Goal: Book appointment/travel/reservation

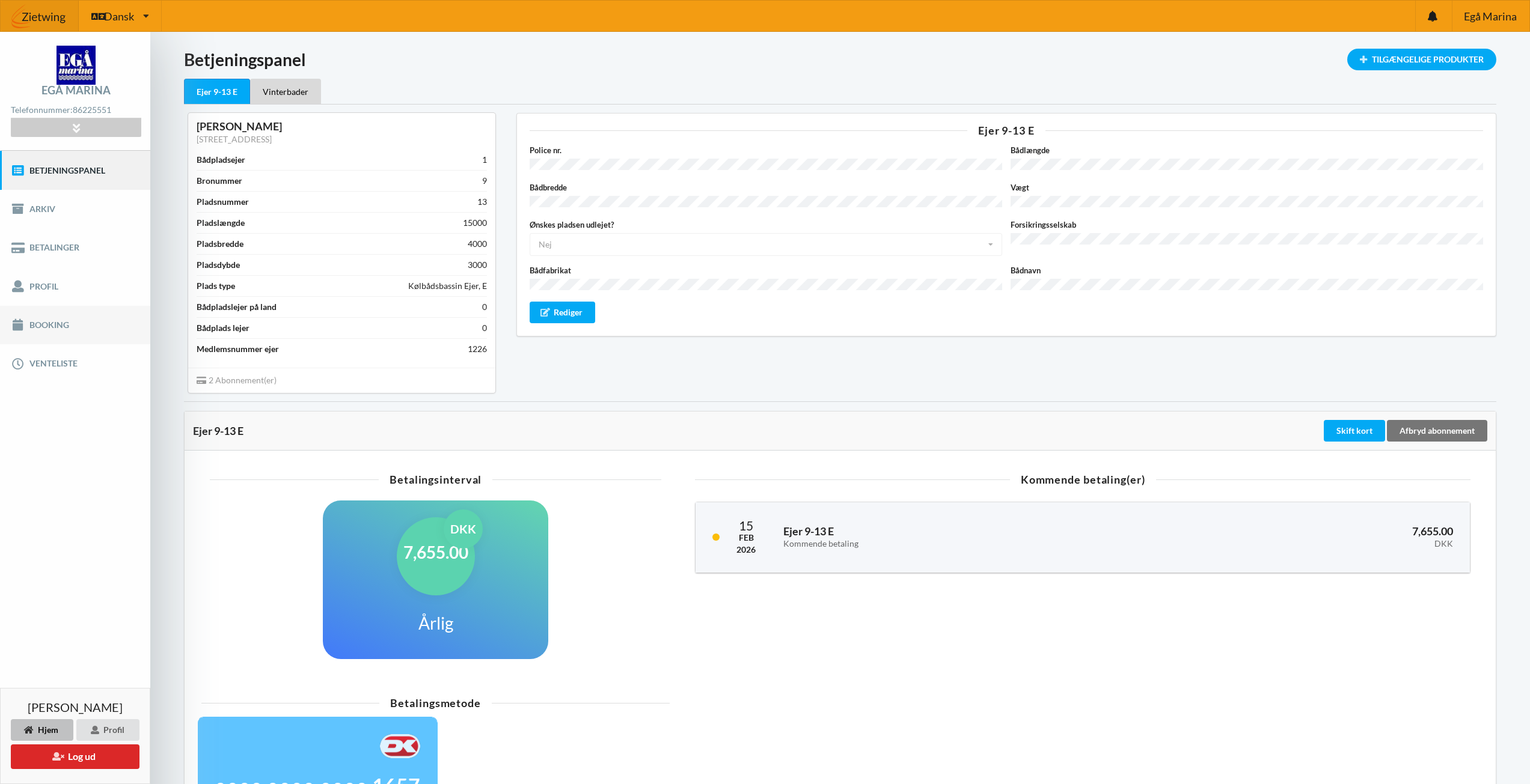
click at [57, 324] on link "Booking" at bounding box center [75, 324] width 150 height 39
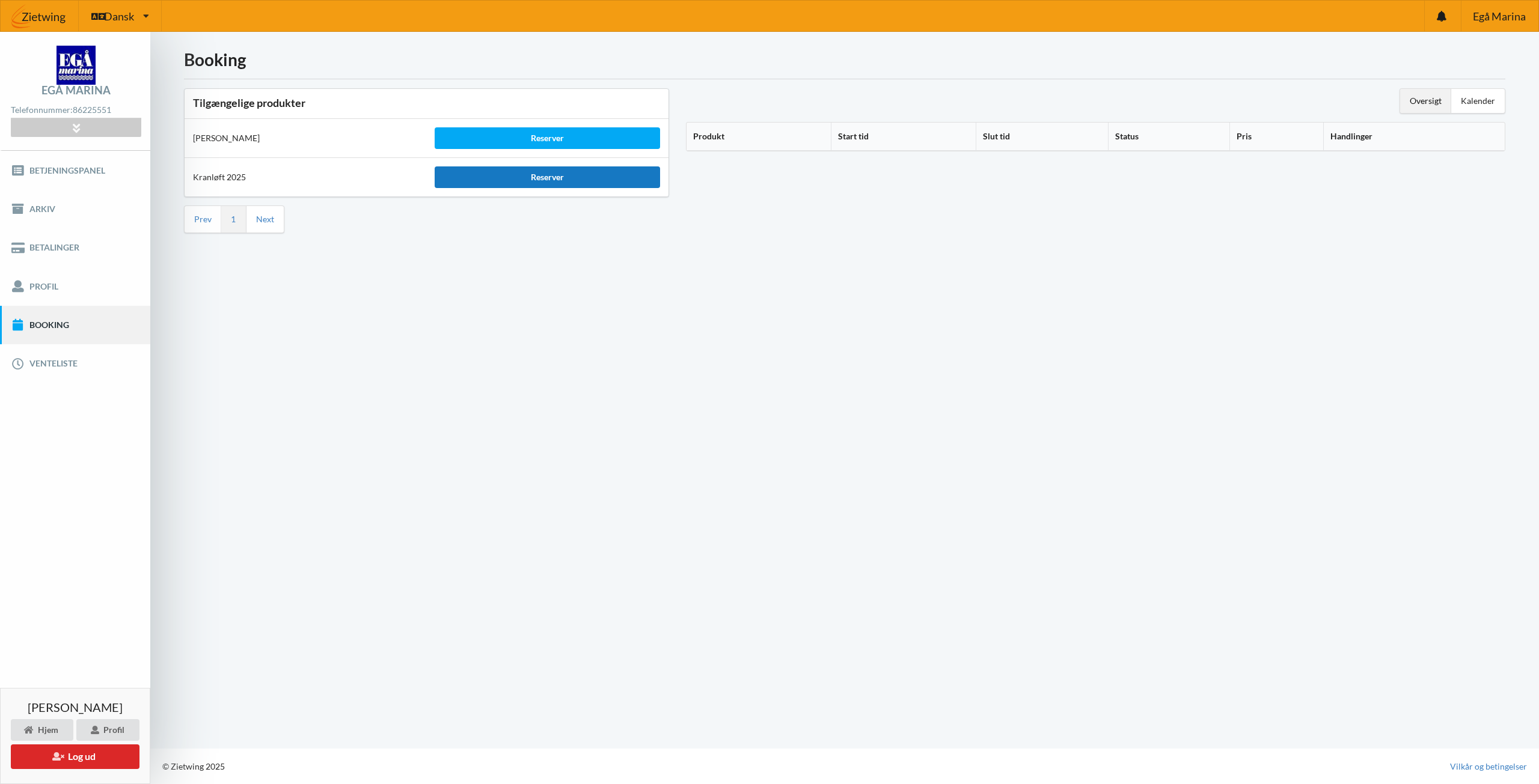
click at [556, 179] on div "Reserver" at bounding box center [547, 177] width 225 height 22
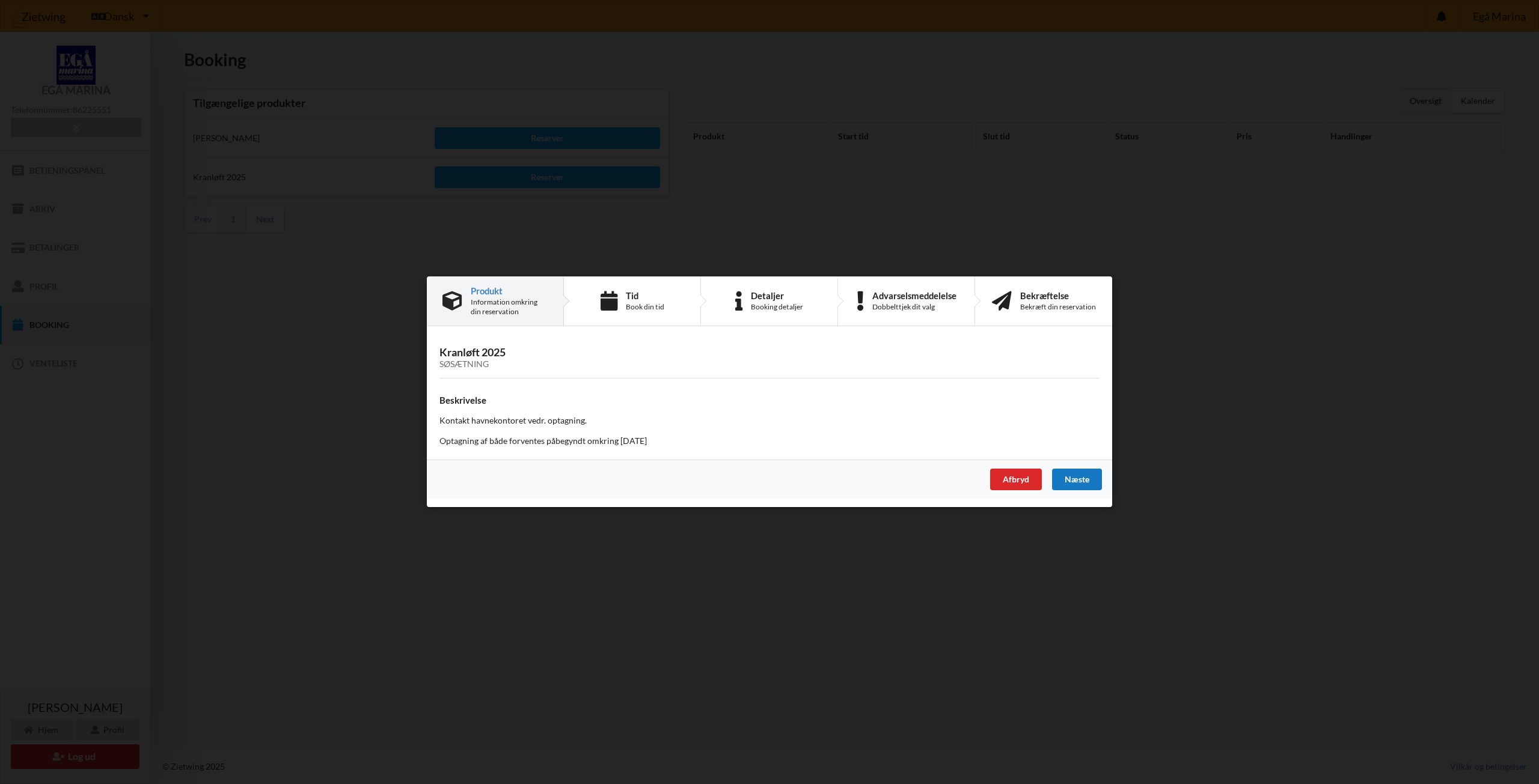
click at [1090, 479] on div "Næste" at bounding box center [1077, 480] width 49 height 22
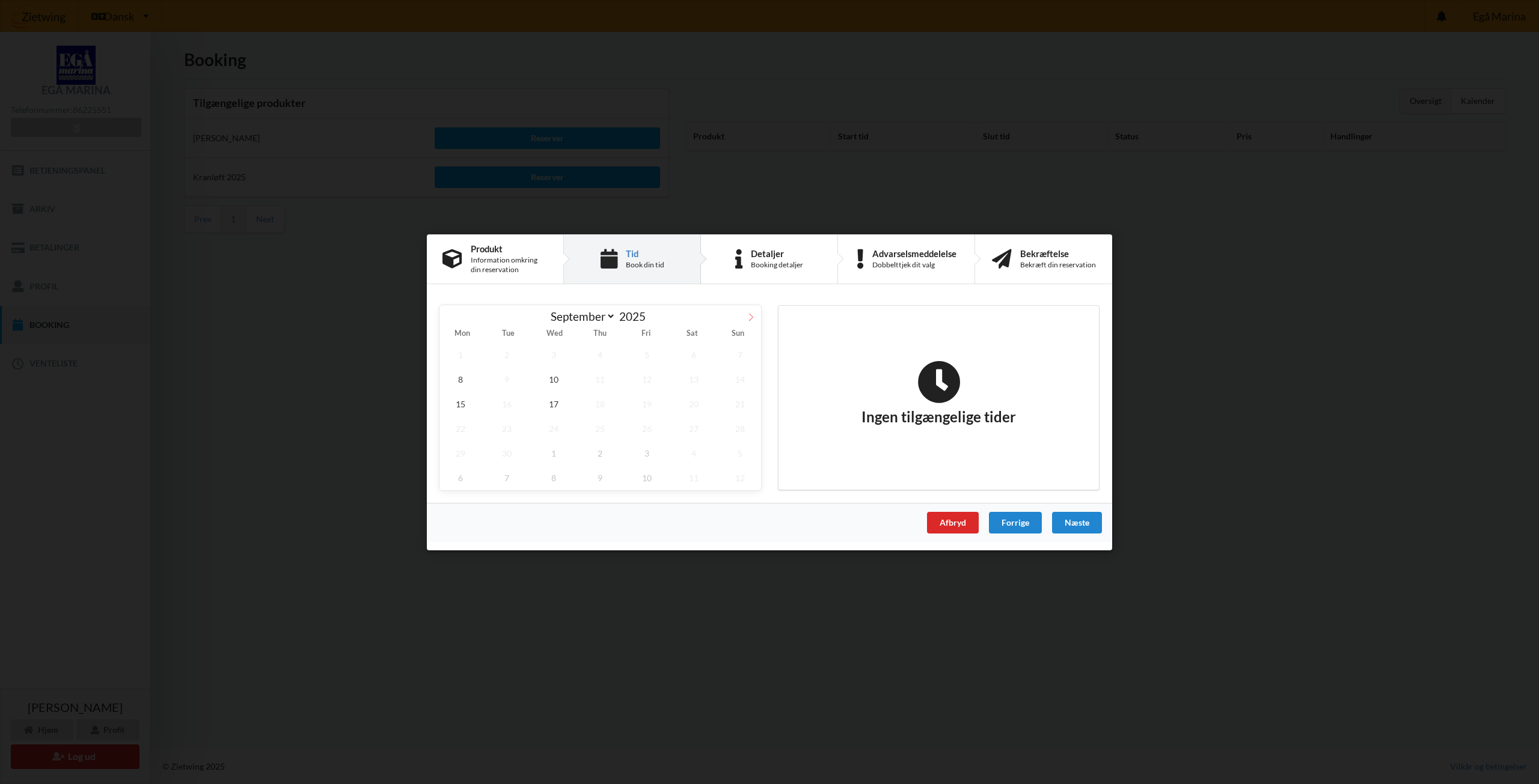
click at [750, 316] on icon at bounding box center [751, 316] width 9 height 9
select select "9"
click at [648, 357] on span "3" at bounding box center [647, 354] width 43 height 25
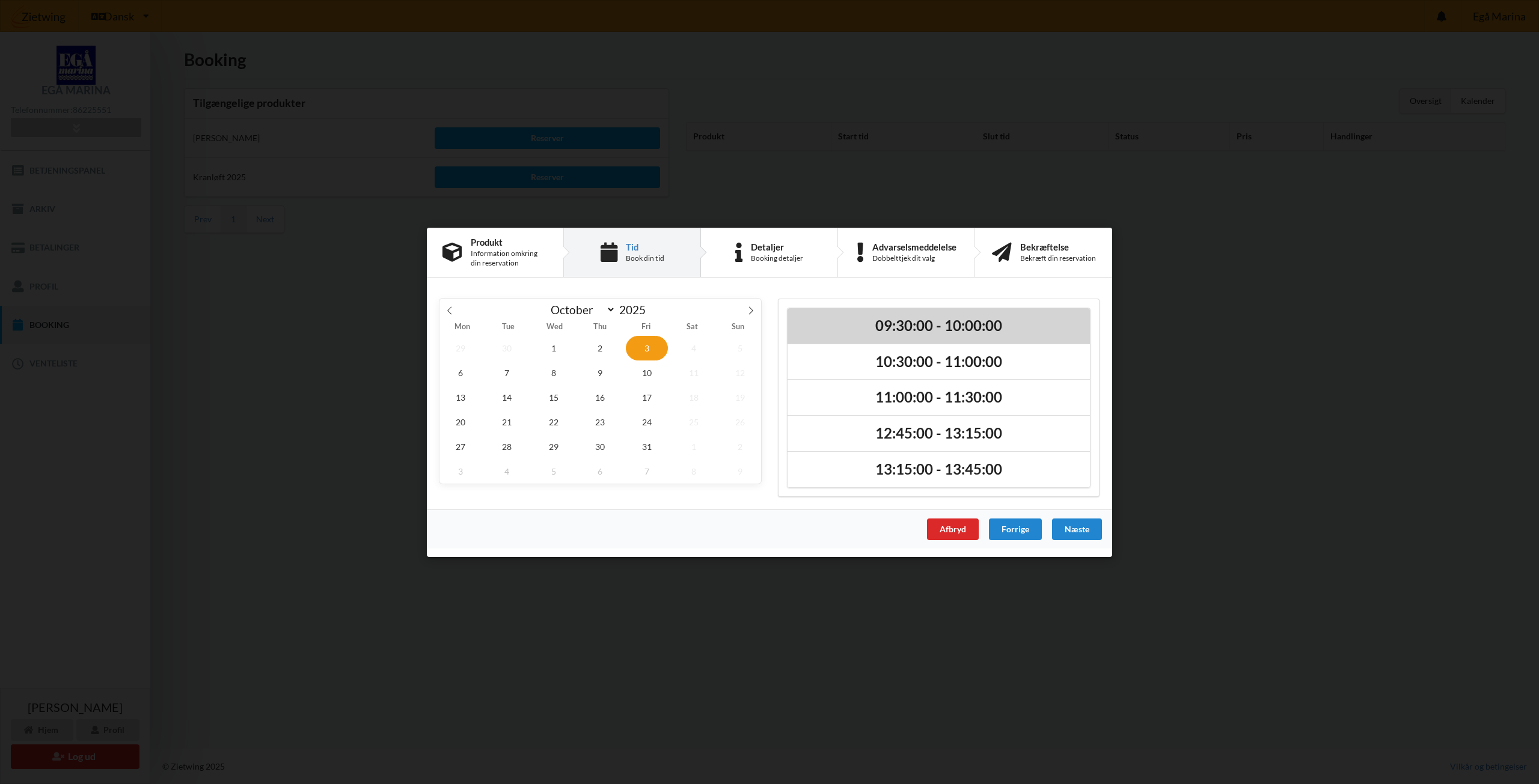
click at [892, 324] on h2 "09:30:00 - 10:00:00" at bounding box center [939, 325] width 286 height 19
click at [1081, 529] on div "Næste" at bounding box center [1077, 530] width 49 height 22
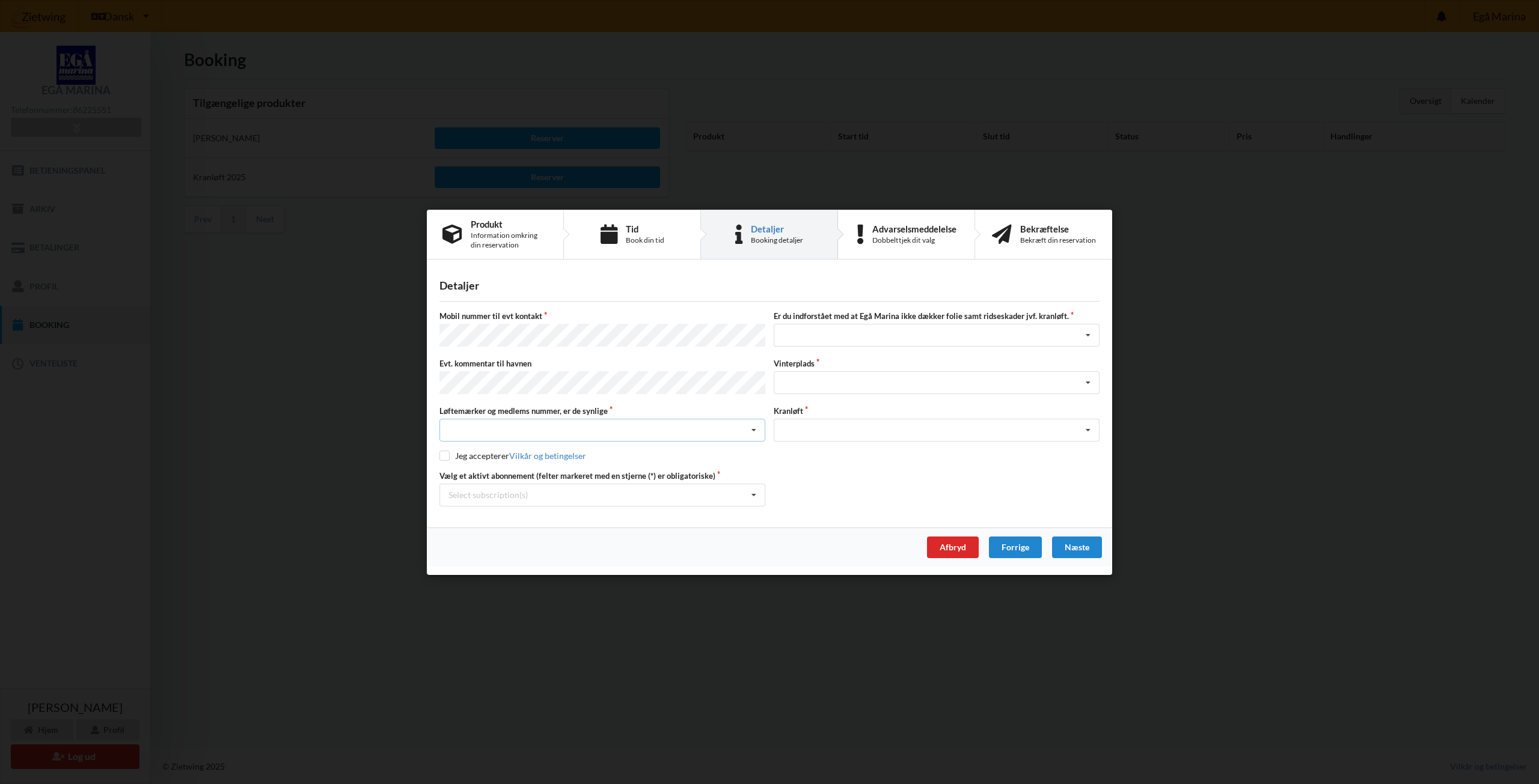
click at [755, 428] on icon at bounding box center [754, 430] width 18 height 22
click at [531, 470] on div "Ja, mine mærker er synlige og intakte" at bounding box center [602, 475] width 324 height 22
click at [446, 453] on input "checkbox" at bounding box center [444, 456] width 10 height 10
checkbox input "true"
click at [757, 493] on icon at bounding box center [754, 494] width 18 height 22
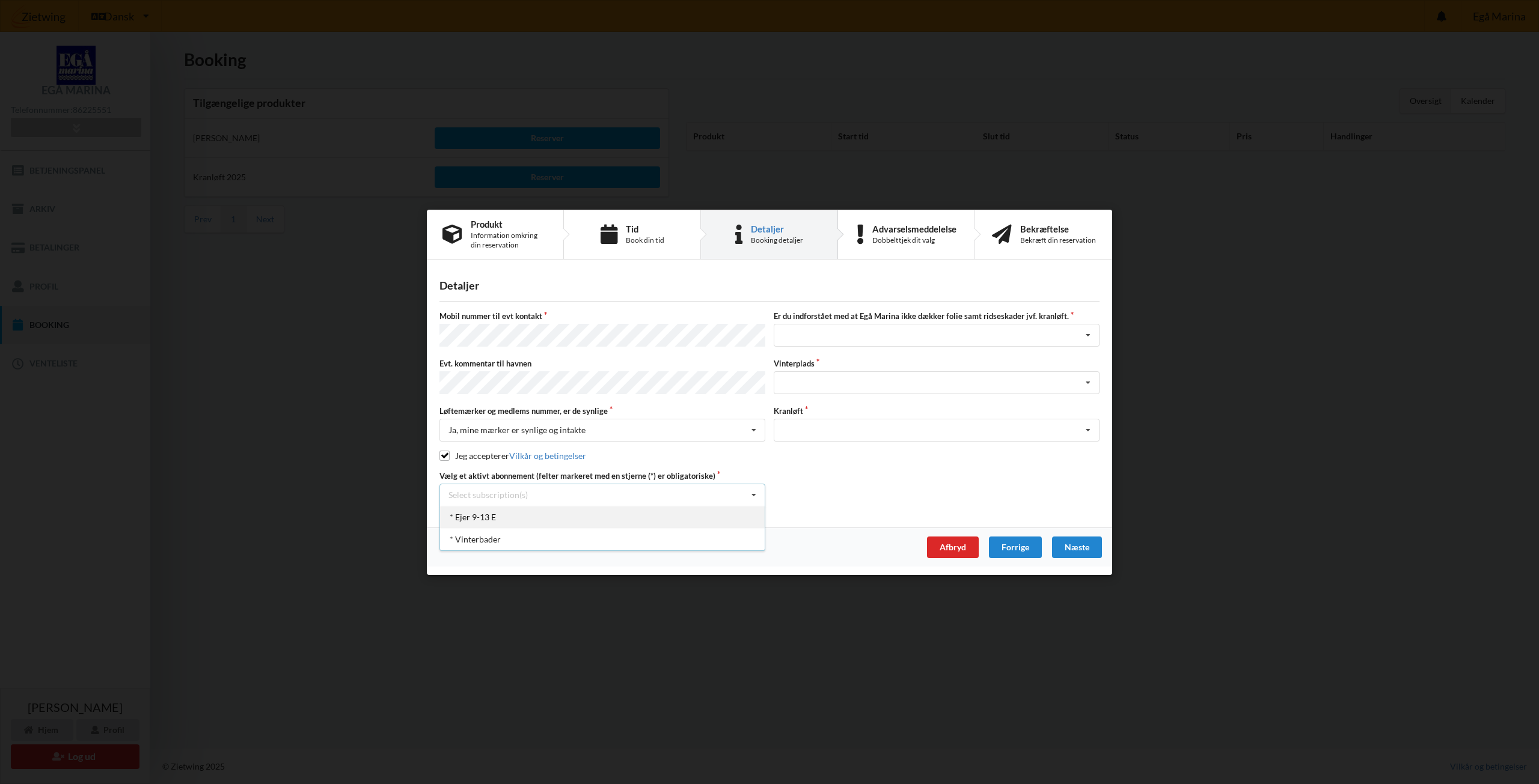
click at [488, 514] on div "* Ejer 9-13 E" at bounding box center [602, 516] width 324 height 22
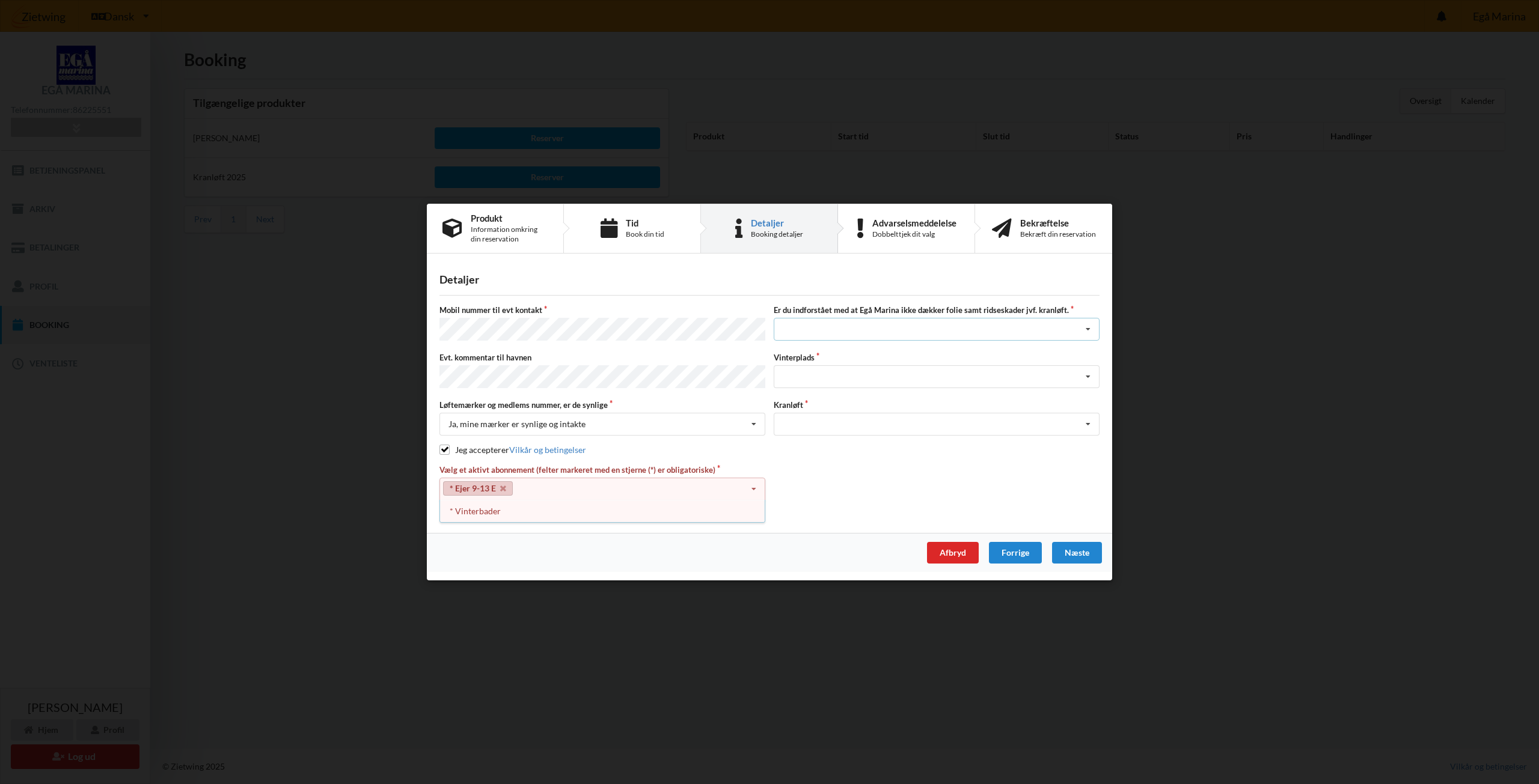
click at [1087, 330] on icon at bounding box center [1088, 329] width 18 height 22
click at [835, 377] on div "Jeg tager selv ansvaret for folie samt ridseskader ved kranløft" at bounding box center [937, 374] width 324 height 22
click at [1091, 379] on icon at bounding box center [1088, 377] width 18 height 22
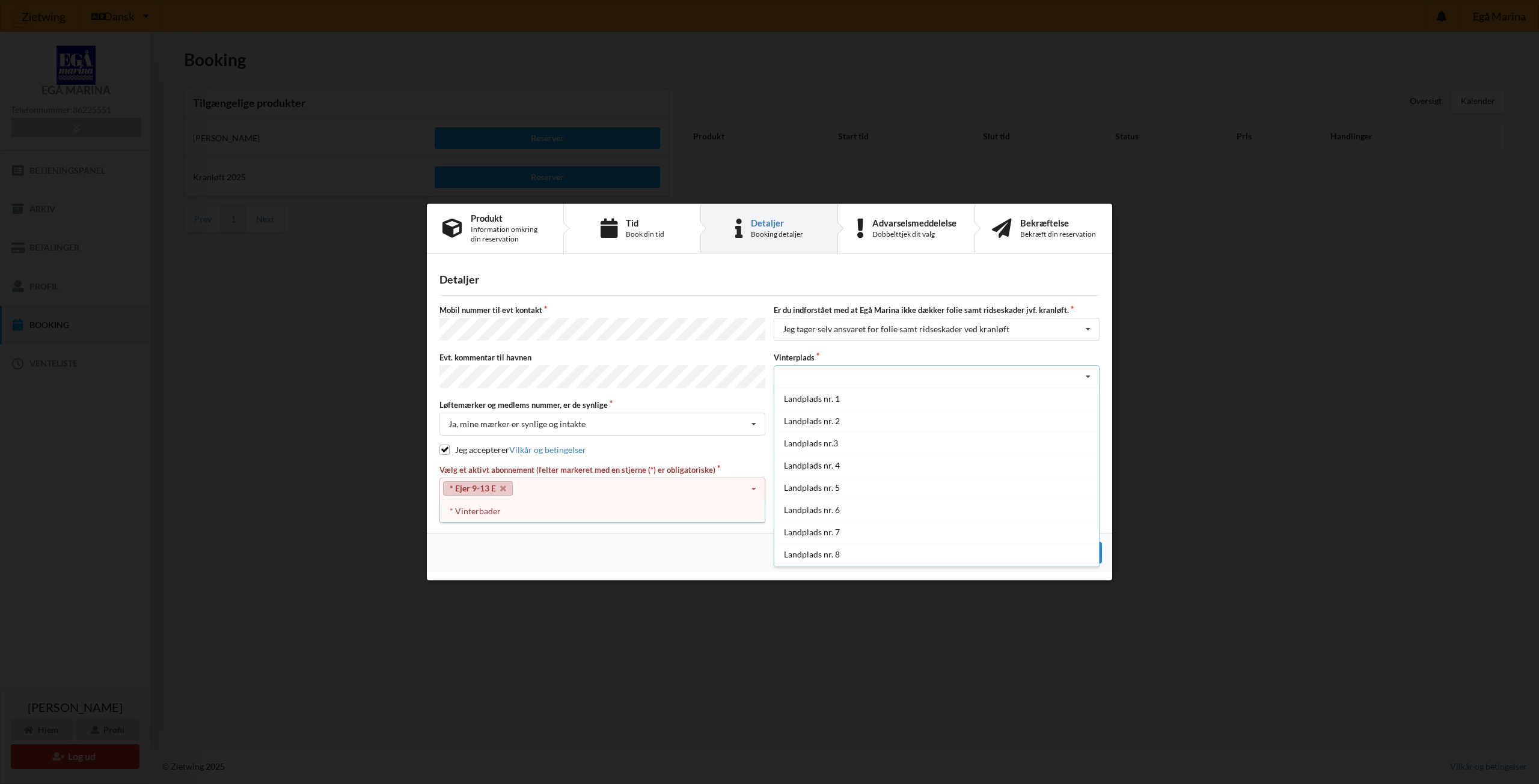
click at [814, 378] on div "Landplads nr. 1 Landplads nr. 2 Landplads nr.3 Landplads nr. 4 Landplads nr. 5 …" at bounding box center [937, 377] width 326 height 23
click at [1089, 417] on icon at bounding box center [1088, 424] width 18 height 22
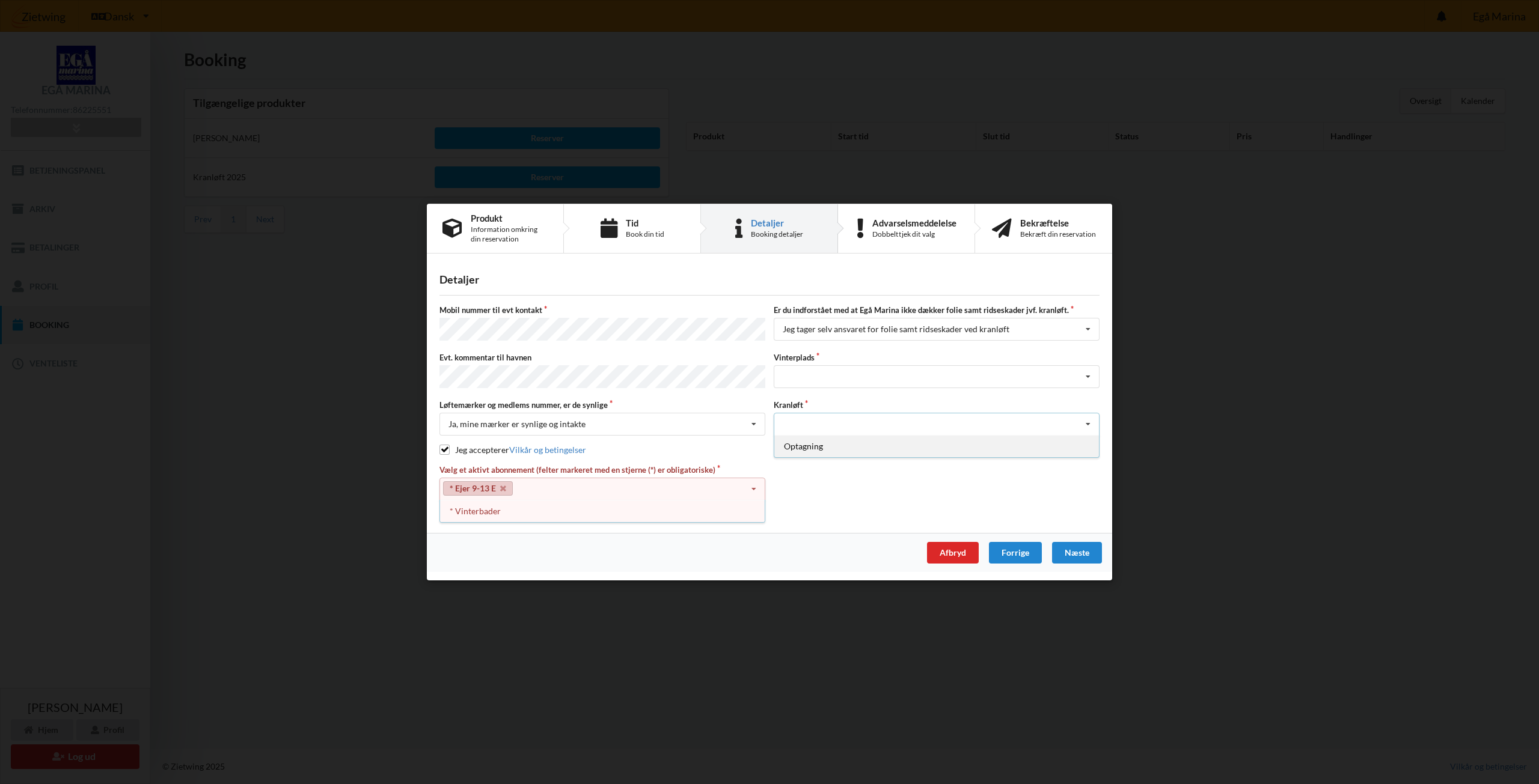
click at [825, 444] on div "Optagning" at bounding box center [937, 446] width 324 height 22
click at [1089, 550] on div "Næste" at bounding box center [1077, 553] width 49 height 22
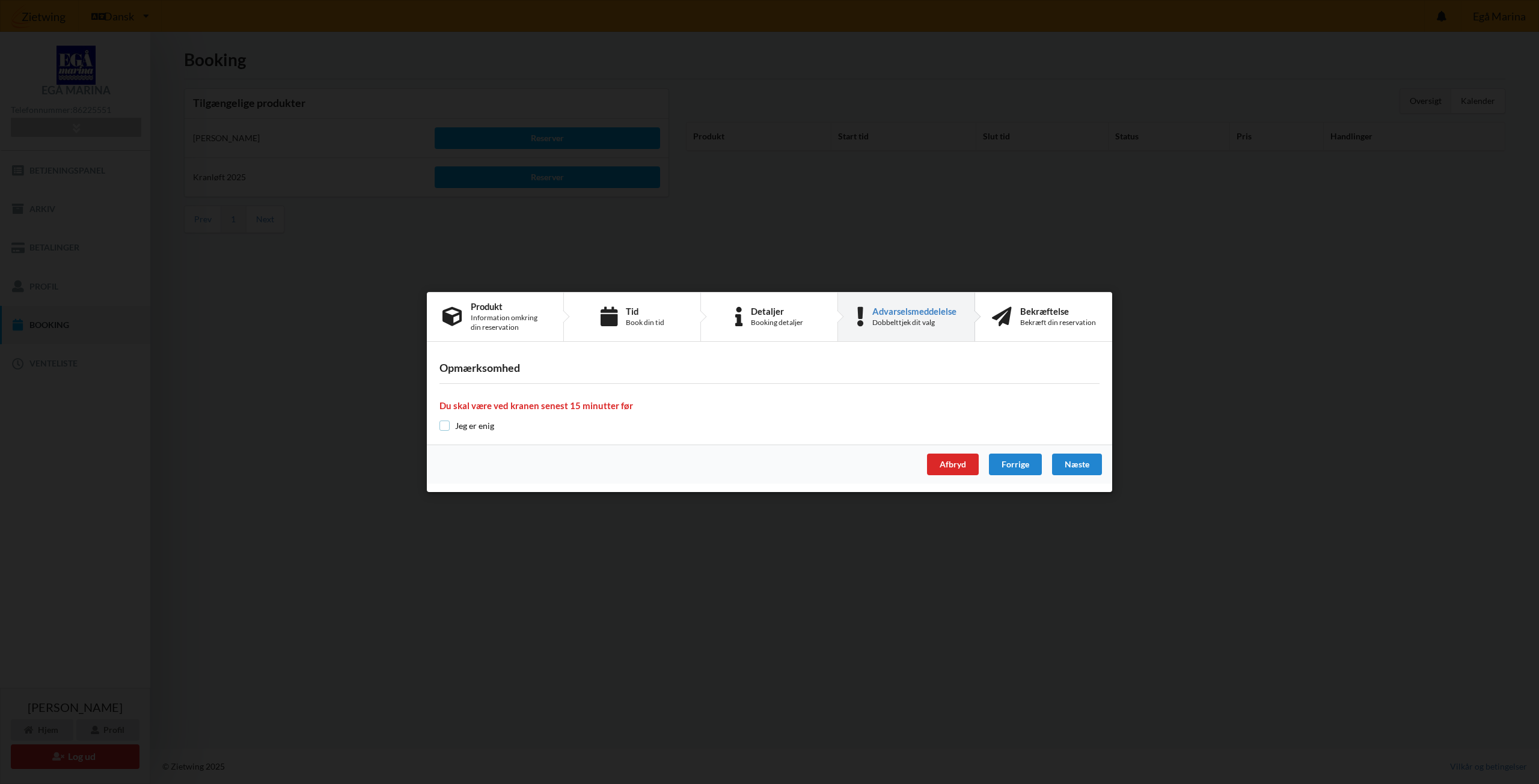
click at [445, 425] on input "checkbox" at bounding box center [444, 426] width 10 height 10
checkbox input "true"
click at [1082, 464] on div "Næste" at bounding box center [1077, 465] width 49 height 22
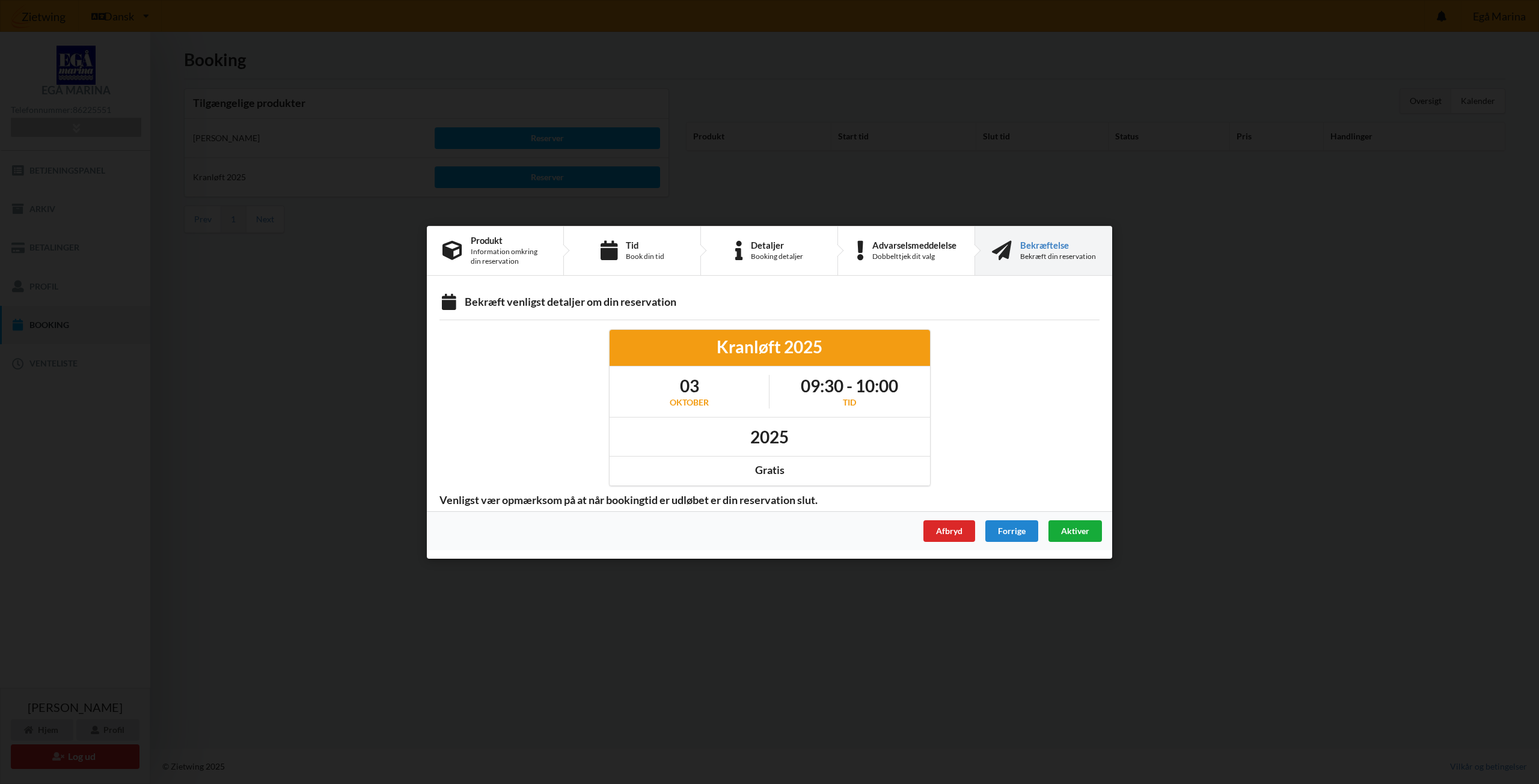
click at [1081, 530] on span "Aktiver" at bounding box center [1075, 530] width 29 height 10
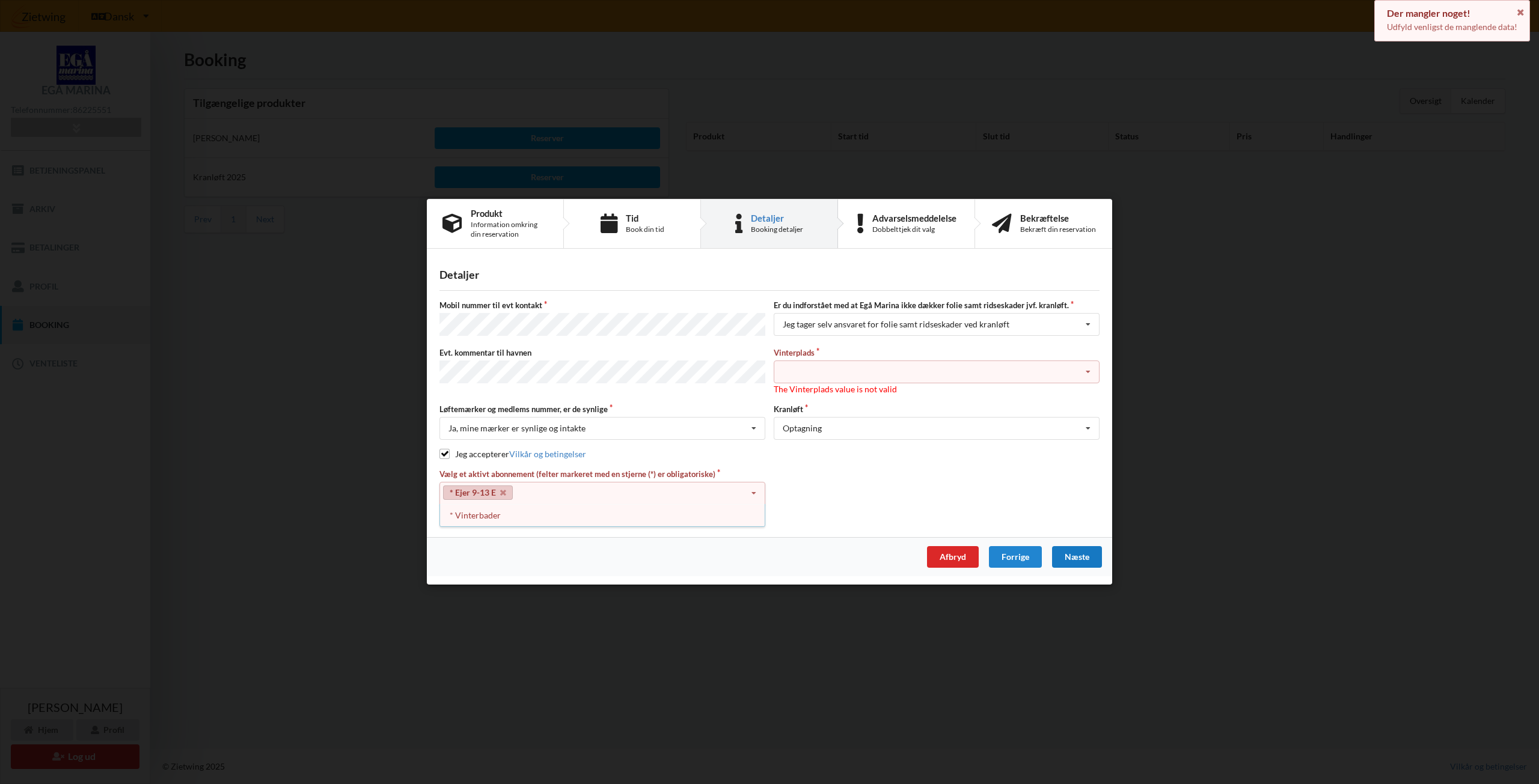
click at [809, 370] on div "Landplads nr. 1 Landplads nr. 2 Landplads nr.3 Landplads nr. 4 Landplads nr. 5 …" at bounding box center [937, 372] width 326 height 23
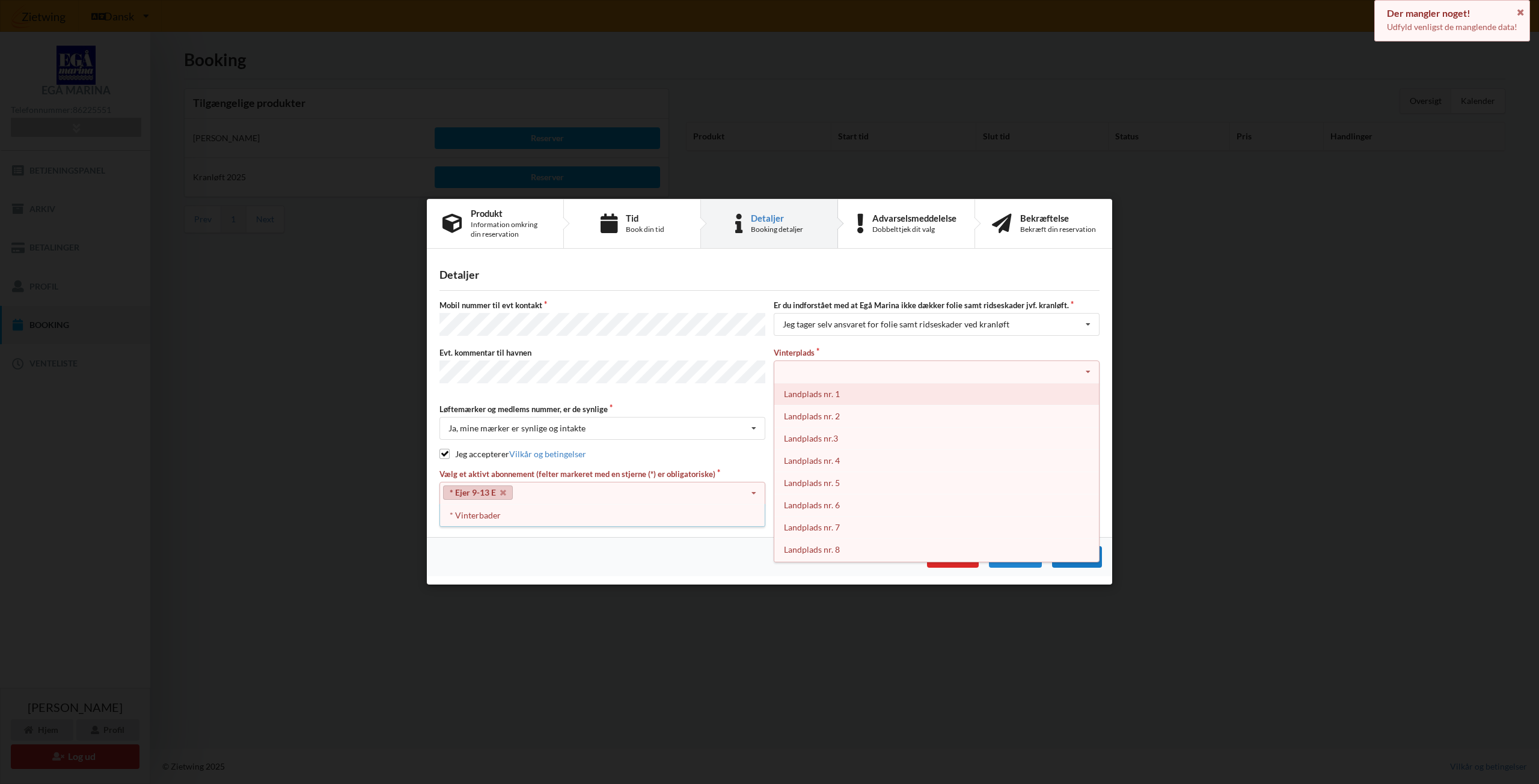
click at [809, 389] on div "Landplads nr. 1" at bounding box center [937, 394] width 324 height 22
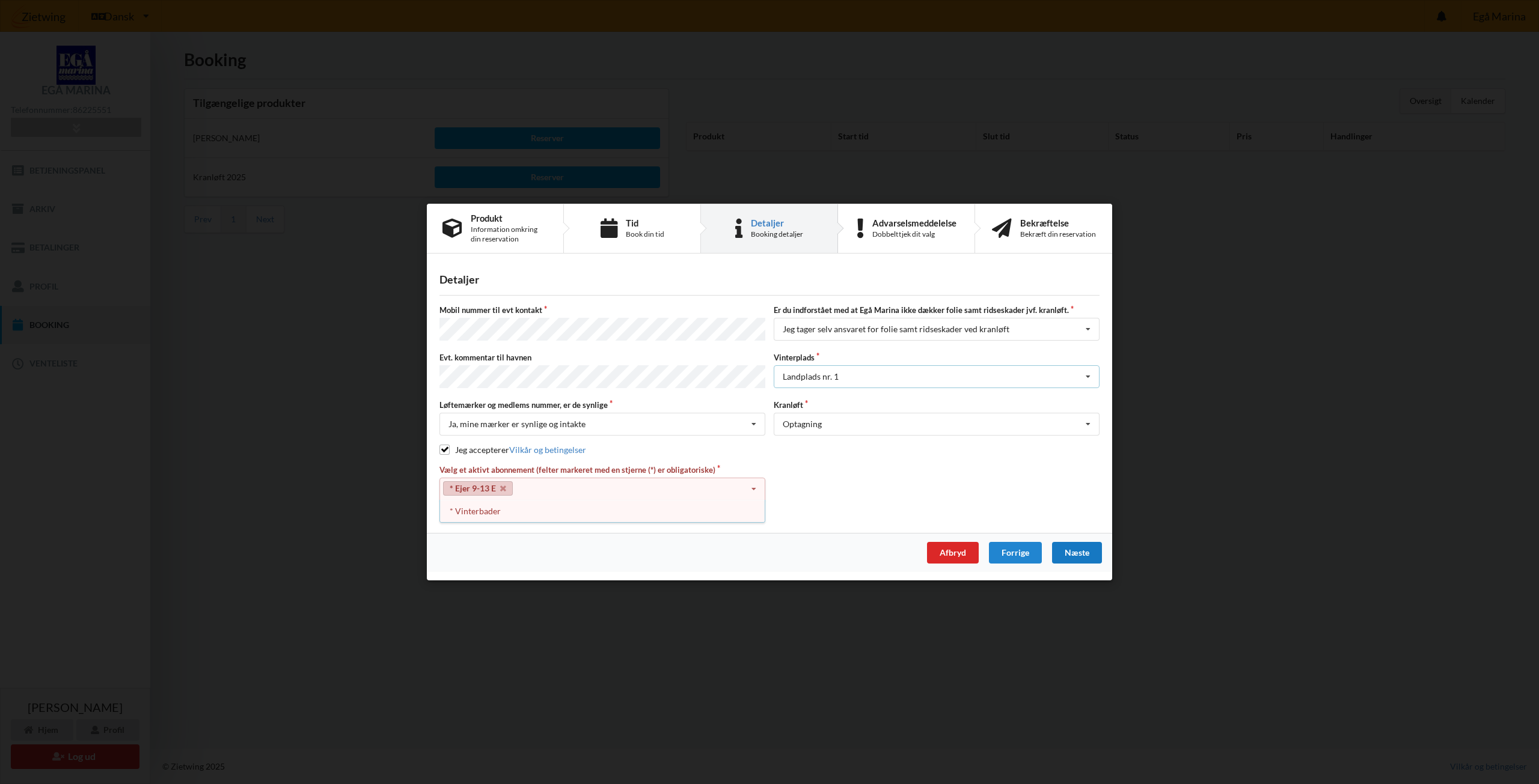
click at [1088, 378] on icon at bounding box center [1088, 377] width 18 height 22
click at [893, 399] on div "Landplads nr. 1" at bounding box center [937, 398] width 324 height 22
click at [1084, 549] on div "Næste" at bounding box center [1077, 553] width 49 height 22
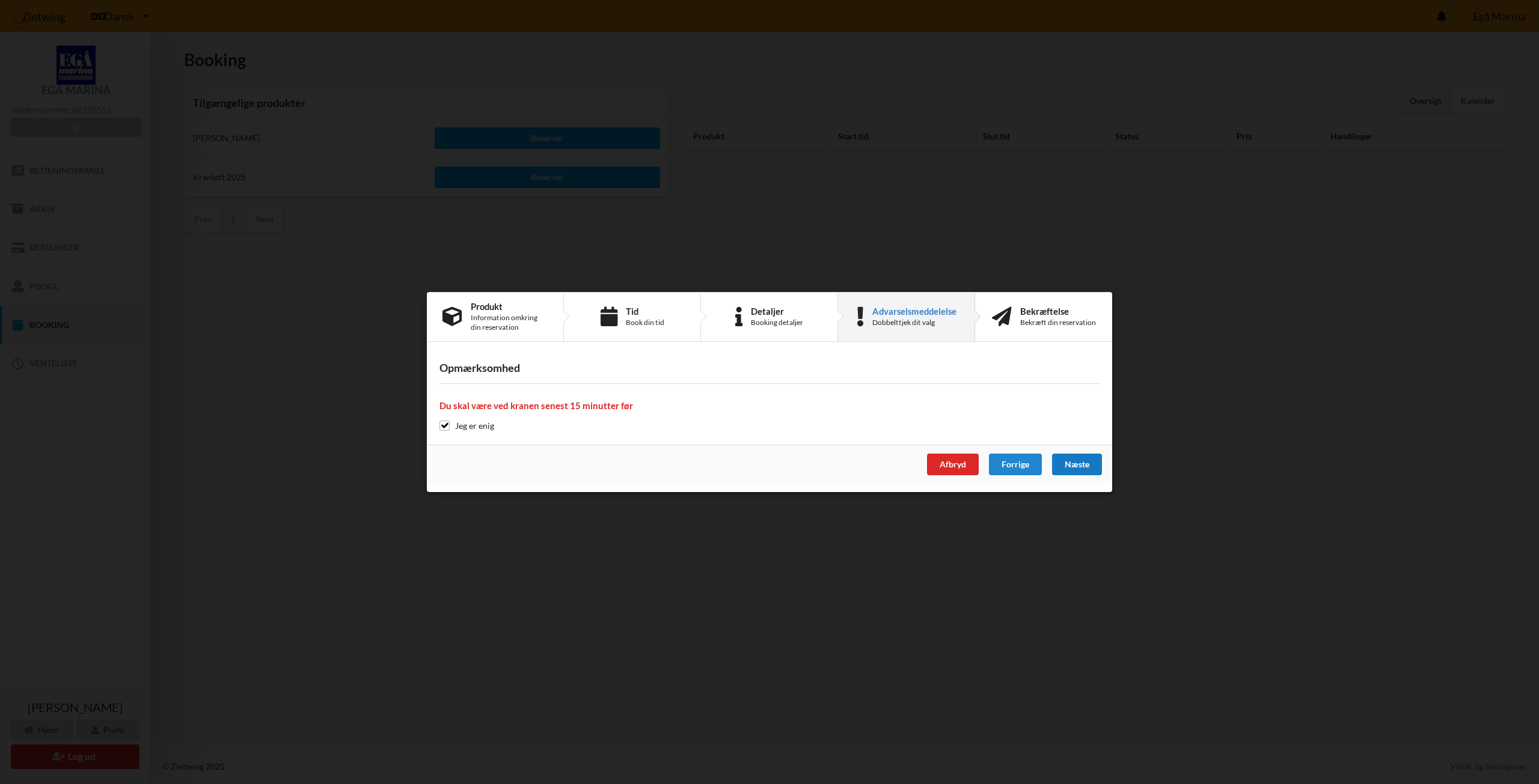
click at [1084, 464] on div "Næste" at bounding box center [1077, 465] width 49 height 22
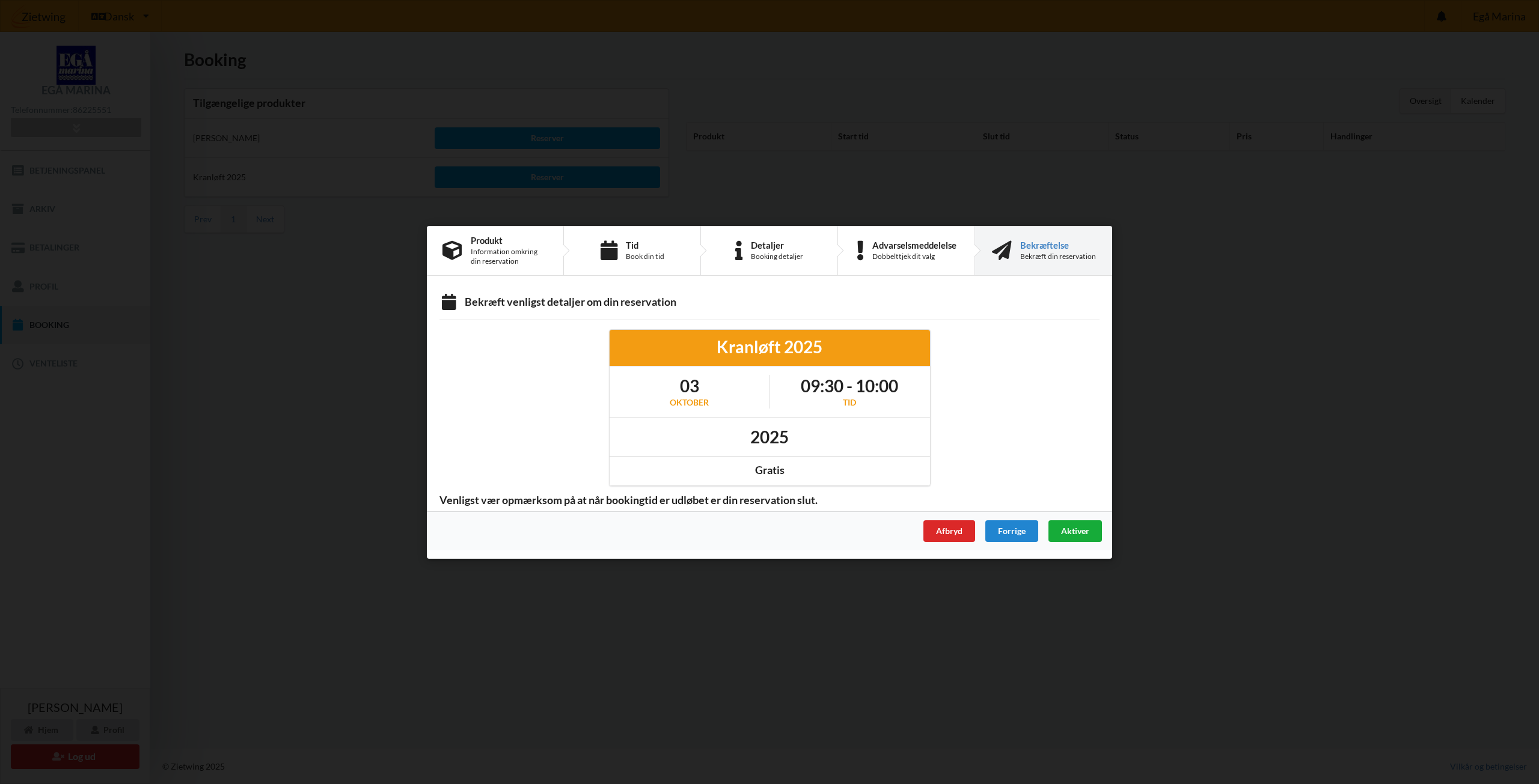
click at [1084, 533] on span "Aktiver" at bounding box center [1075, 530] width 29 height 10
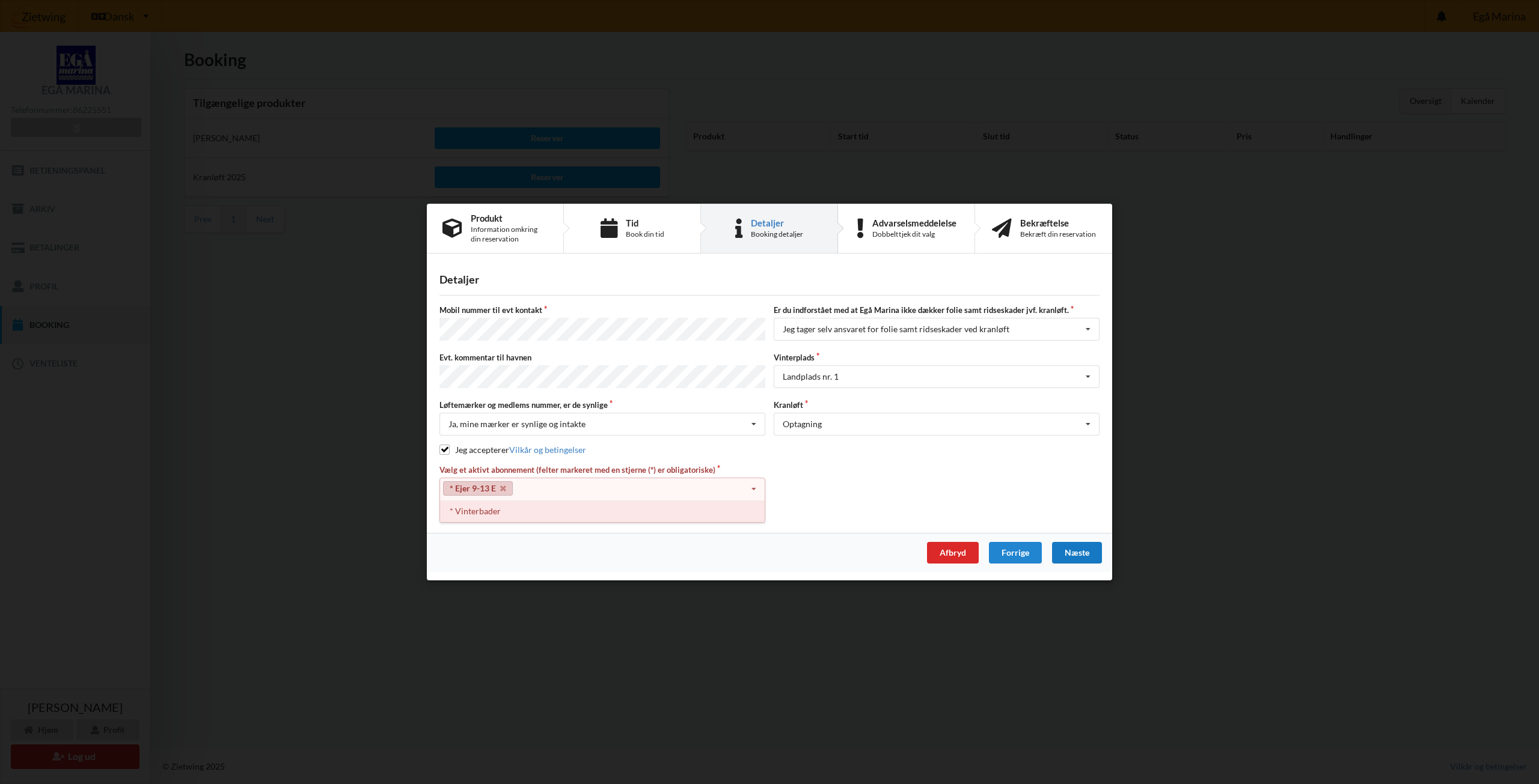
click at [498, 508] on div "* Vinterbader" at bounding box center [602, 511] width 324 height 22
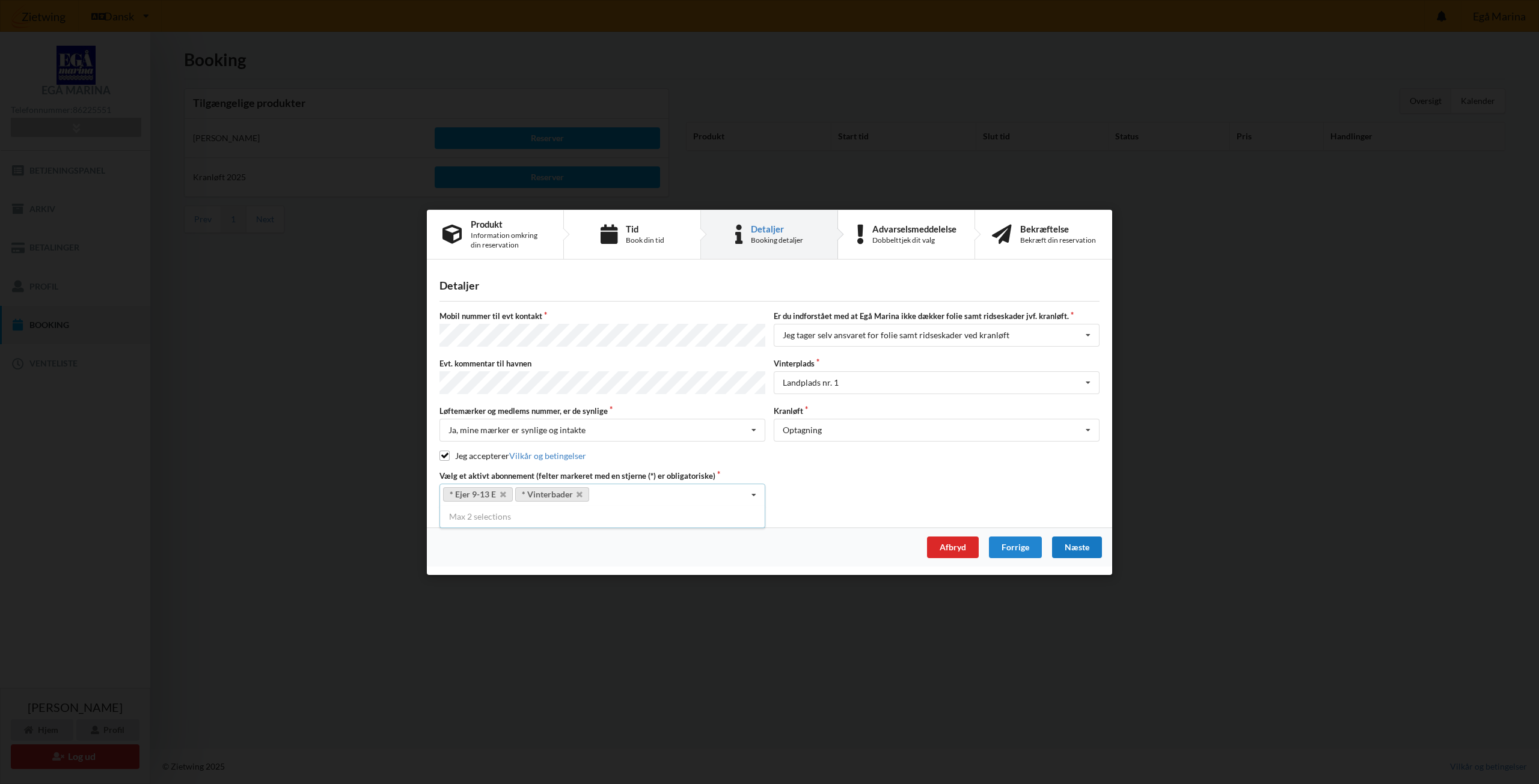
click at [1091, 545] on div "Næste" at bounding box center [1077, 547] width 49 height 22
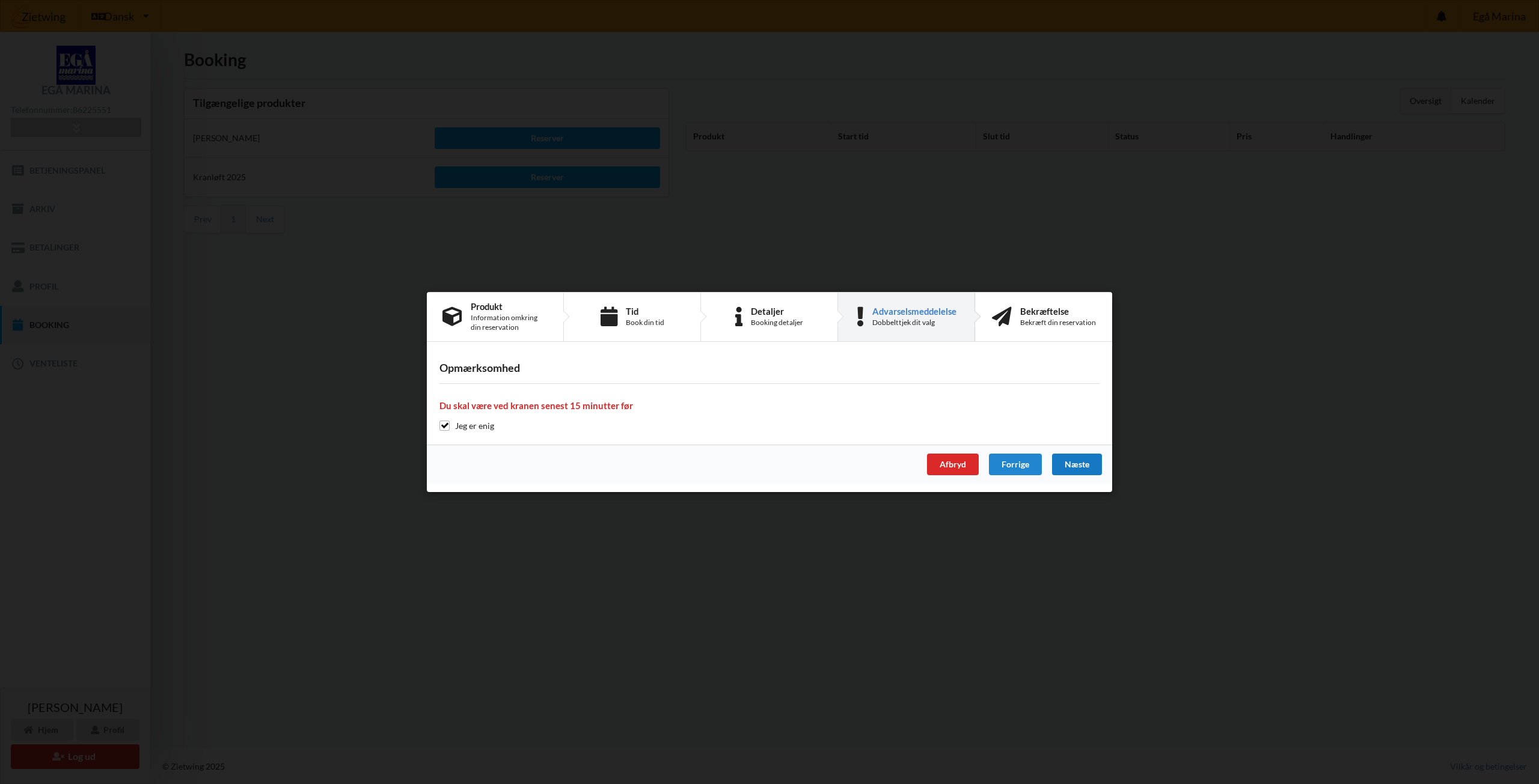
click at [1077, 463] on div "Næste" at bounding box center [1077, 465] width 49 height 22
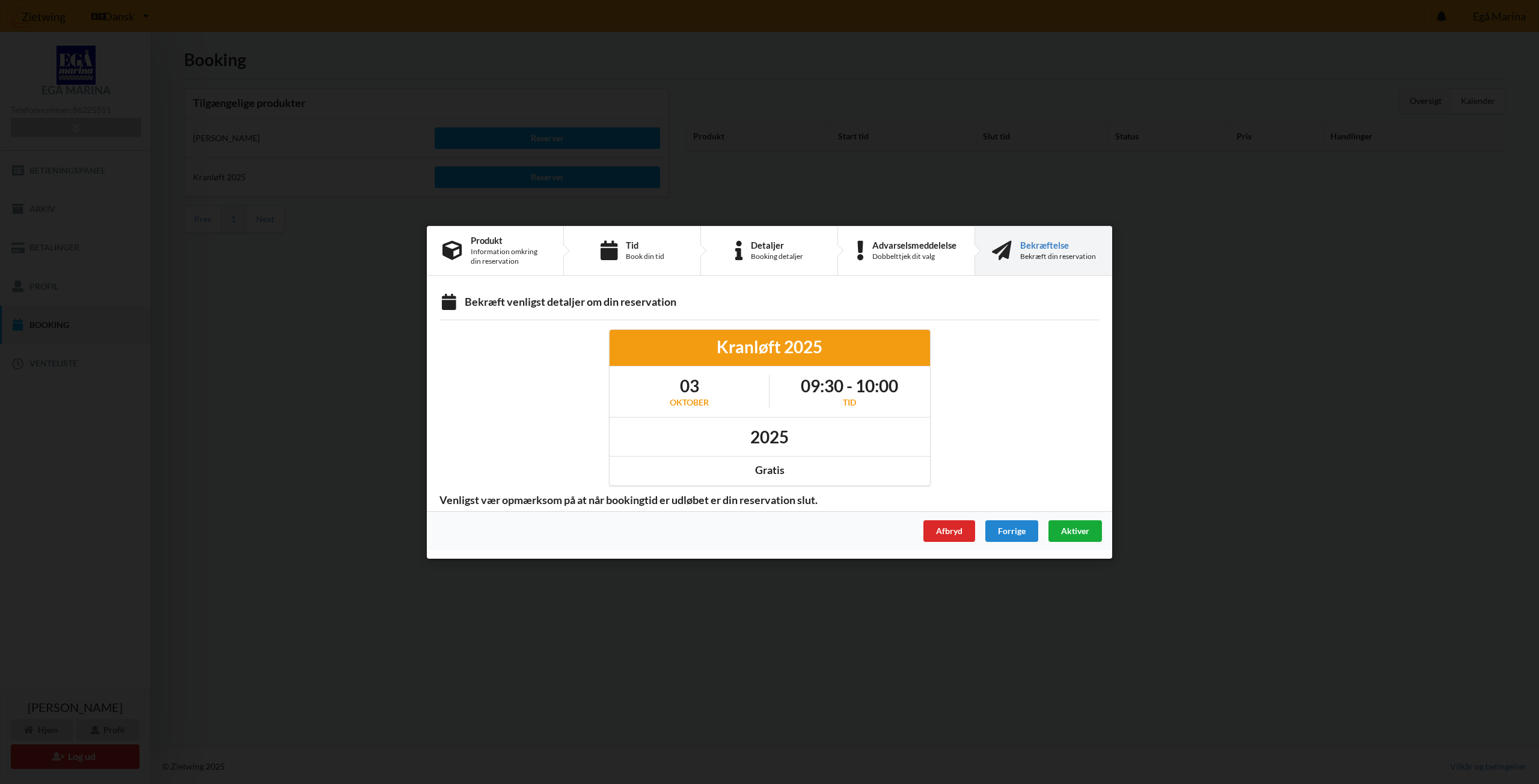
click at [1074, 531] on span "Aktiver" at bounding box center [1075, 530] width 29 height 10
